Goal: Navigation & Orientation: Find specific page/section

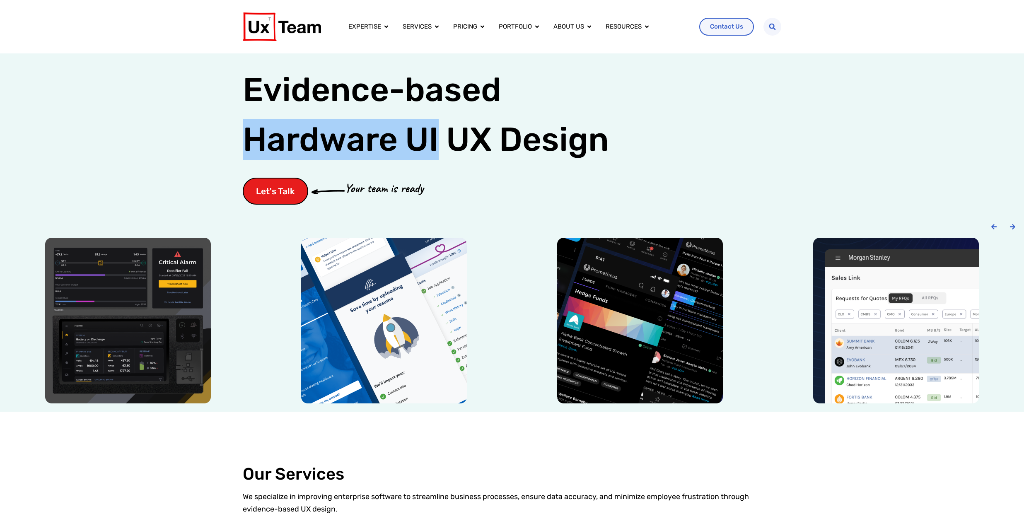
click at [446, 282] on div "3 / 6" at bounding box center [639, 321] width 239 height 166
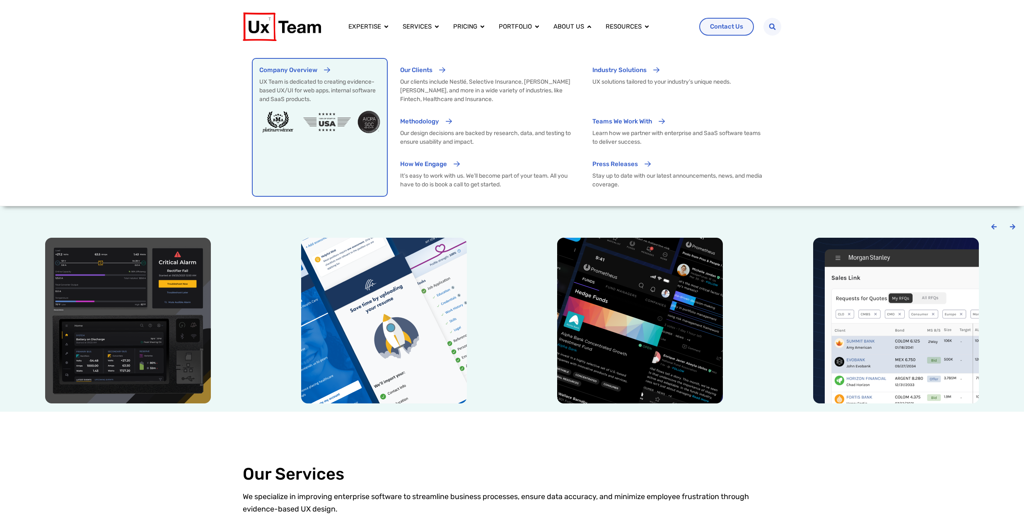
click at [370, 153] on link "Company Overview UX Team is dedicated to creating evidence-based UX/UI for web …" at bounding box center [320, 127] width 134 height 137
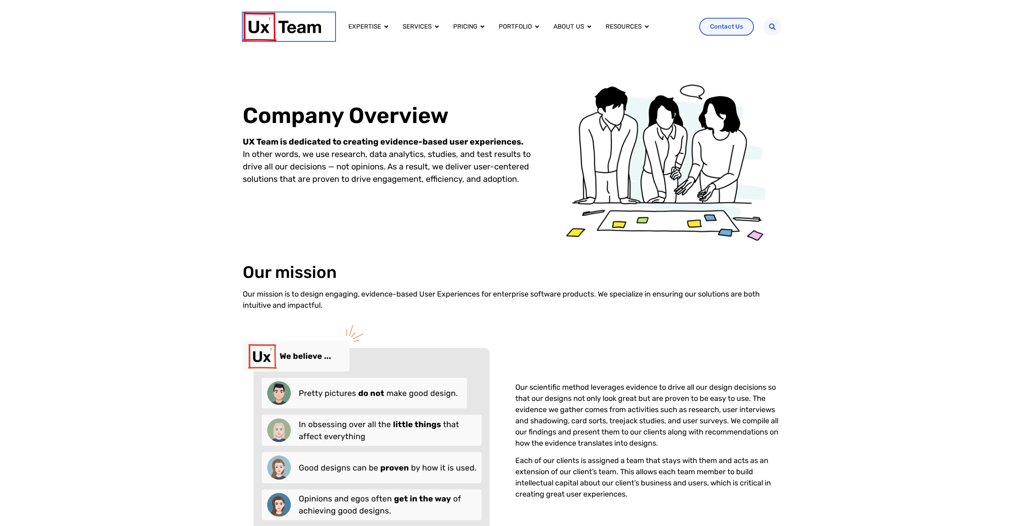
click at [278, 29] on img at bounding box center [282, 26] width 78 height 29
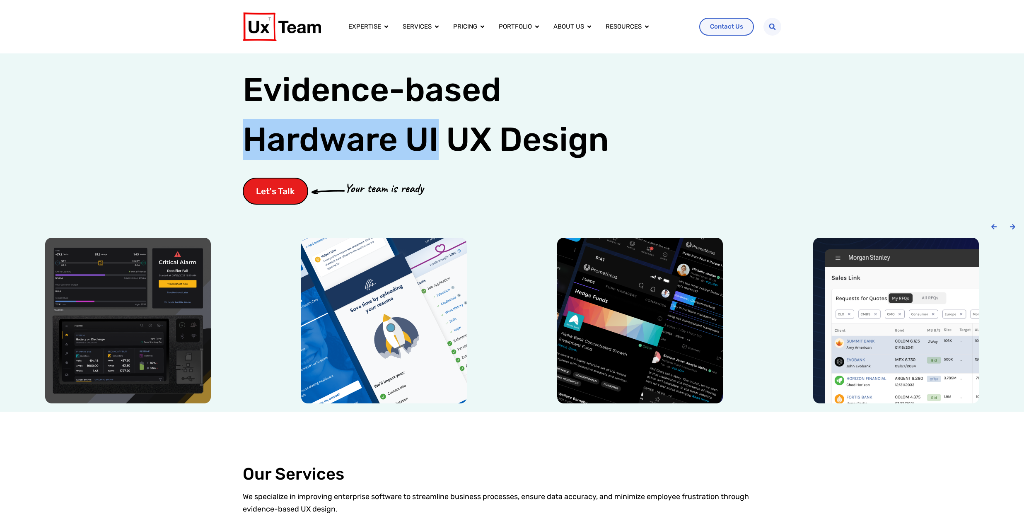
click at [744, 75] on div "Evidence-based UX Design for: Hardware UI Evidence-based Hardware UI UX Design …" at bounding box center [512, 132] width 538 height 159
click at [619, 93] on div "Evidence-based UX Design for: Hardware UI Evidence-based Hardware UI UX Design …" at bounding box center [512, 132] width 538 height 159
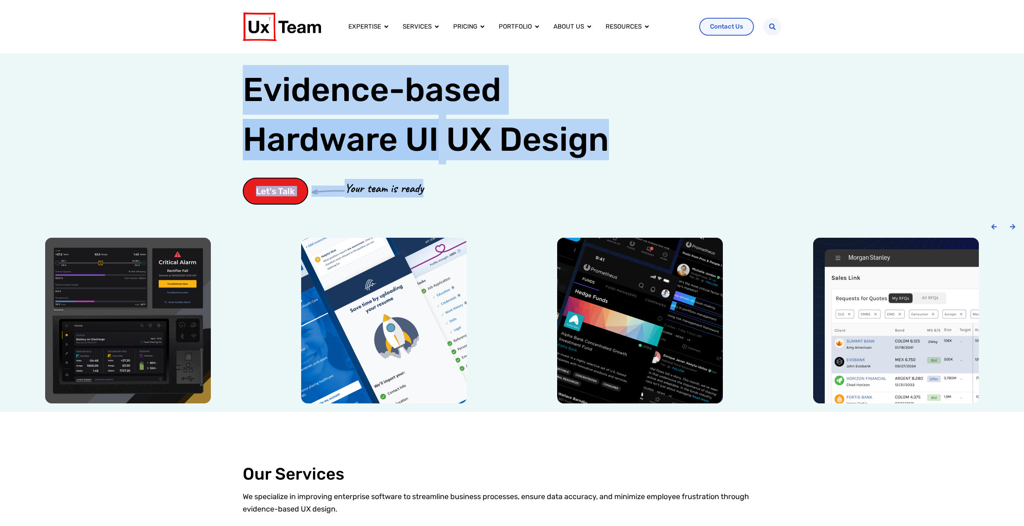
drag, startPoint x: 335, startPoint y: 92, endPoint x: 651, endPoint y: 181, distance: 328.8
click at [651, 181] on div "Evidence-based UX Design for: Hardware UI Evidence-based Hardware UI UX Design …" at bounding box center [512, 132] width 538 height 159
click at [700, 171] on div "Evidence-based UX Design for: Hardware UI Evidence-based Hardware UI UX Design …" at bounding box center [512, 132] width 538 height 159
